Goal: Task Accomplishment & Management: Manage account settings

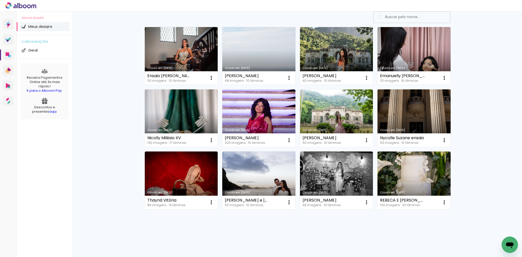
scroll to position [33, 0]
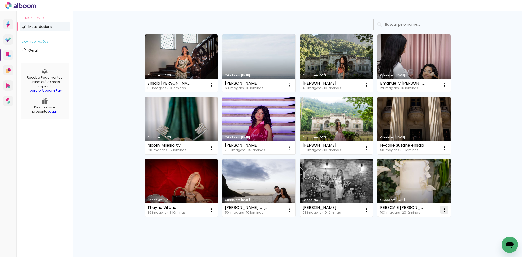
click at [215, 88] on iron-icon at bounding box center [211, 85] width 6 height 6
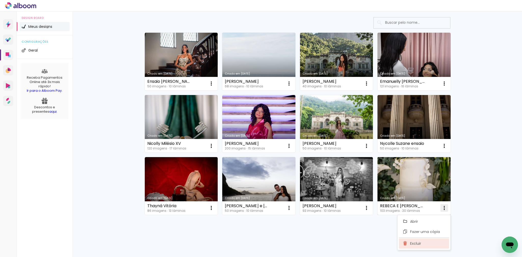
click at [426, 243] on paper-item "Excluir" at bounding box center [424, 243] width 50 height 10
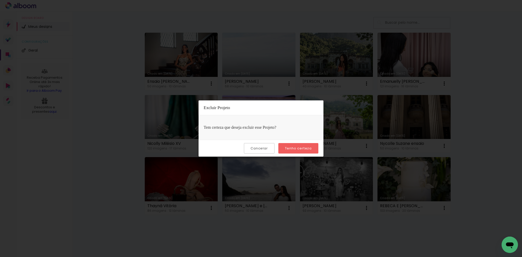
click at [298, 145] on paper-button "Tenho certeza" at bounding box center [299, 148] width 40 height 10
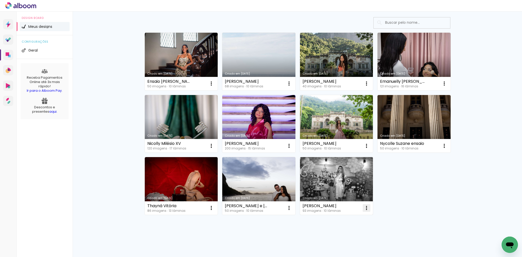
click at [215, 86] on iron-icon at bounding box center [211, 83] width 6 height 6
click at [338, 243] on span "Excluir" at bounding box center [338, 242] width 11 height 4
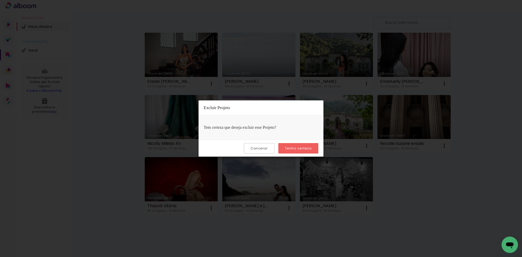
click at [0, 0] on slot "Tenho certeza" at bounding box center [0, 0] width 0 height 0
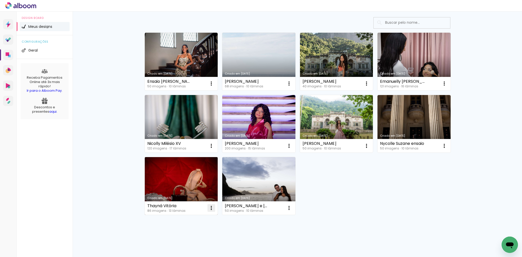
click at [211, 86] on iron-icon at bounding box center [211, 83] width 6 height 6
click at [197, 241] on paper-item "Excluir" at bounding box center [191, 241] width 50 height 10
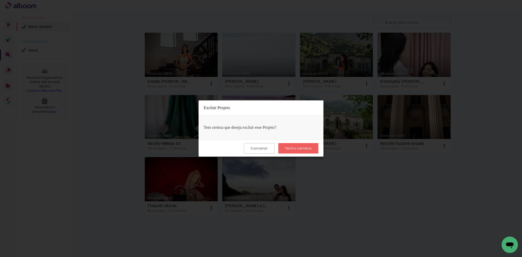
click at [0, 0] on slot "Tenho certeza" at bounding box center [0, 0] width 0 height 0
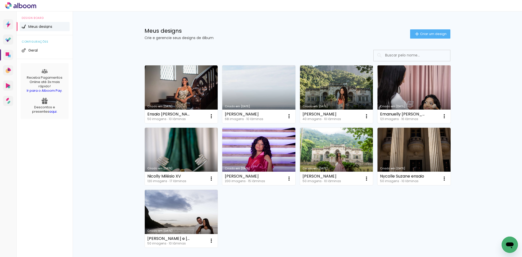
scroll to position [0, 0]
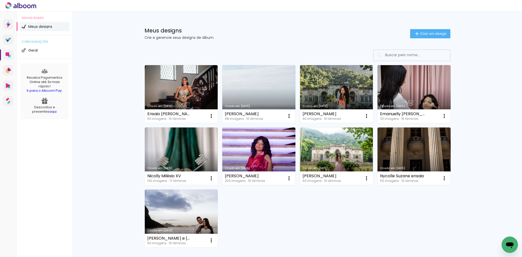
click at [333, 93] on link "Criado em [DATE]" at bounding box center [336, 94] width 73 height 58
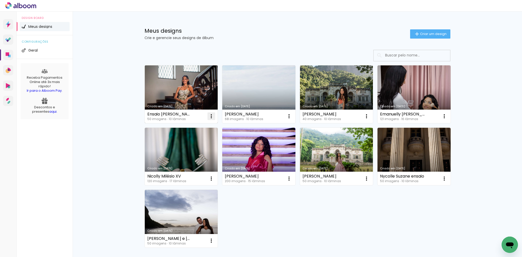
click at [211, 117] on iron-icon at bounding box center [211, 116] width 6 height 6
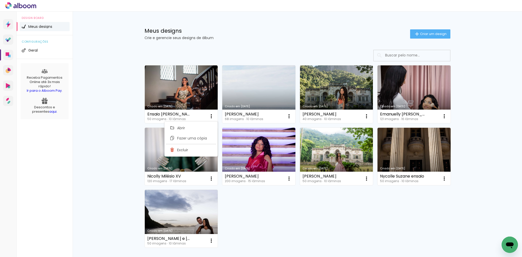
click at [252, 214] on div "Criado em 12/08/25 Ensaio Nicolly Milésio 50 imagens ∙ 10 lâminas Abrir Fazer u…" at bounding box center [297, 156] width 311 height 186
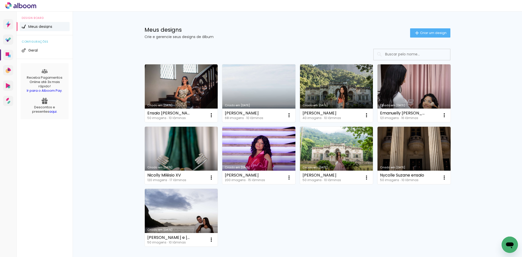
scroll to position [1, 0]
click at [28, 51] on li "Geral" at bounding box center [45, 50] width 50 height 9
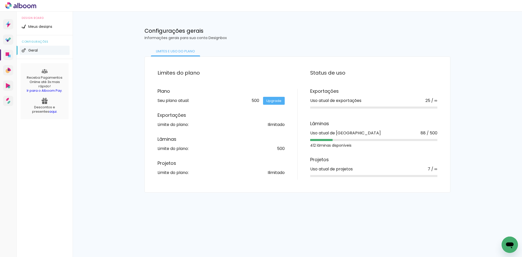
drag, startPoint x: 339, startPoint y: 101, endPoint x: 357, endPoint y: 101, distance: 18.6
click at [357, 101] on div "Uso atual de exportações" at bounding box center [335, 100] width 51 height 4
